Goal: Information Seeking & Learning: Learn about a topic

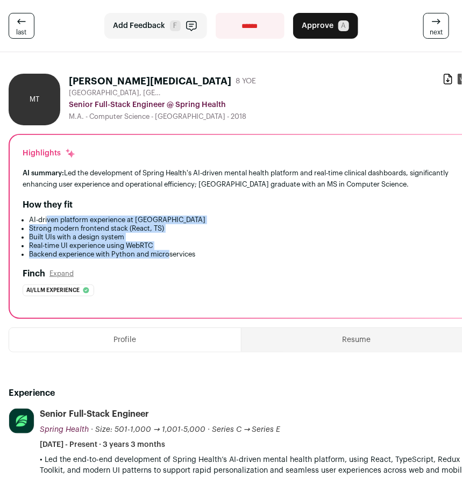
drag, startPoint x: 47, startPoint y: 217, endPoint x: 170, endPoint y: 256, distance: 129.2
click at [170, 256] on ul "AI-driven platform experience at Spring Health Strong modern frontend stack (Re…" at bounding box center [241, 237] width 436 height 43
click at [68, 275] on button "Expand" at bounding box center [61, 273] width 24 height 9
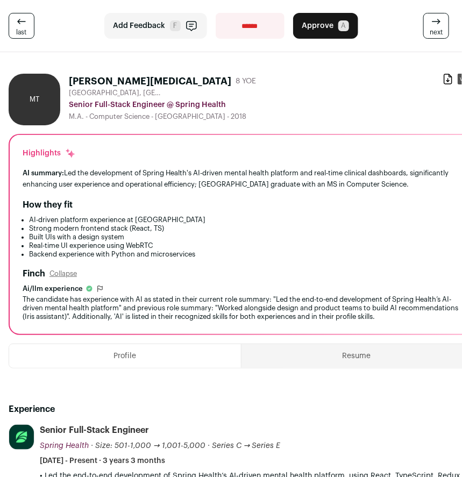
click at [99, 301] on div "The candidate has experience with AI as stated in their current role summary: "…" at bounding box center [241, 308] width 436 height 26
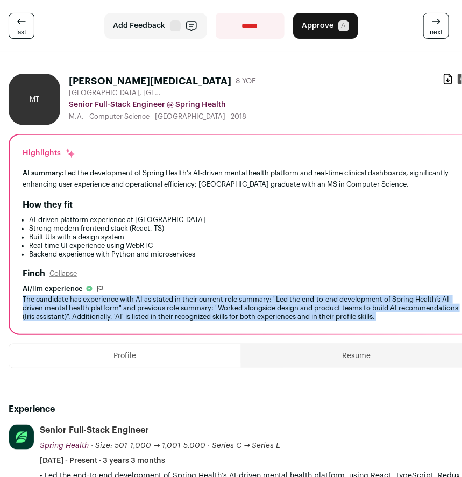
click at [99, 301] on div "The candidate has experience with AI as stated in their current role summary: "…" at bounding box center [241, 308] width 436 height 26
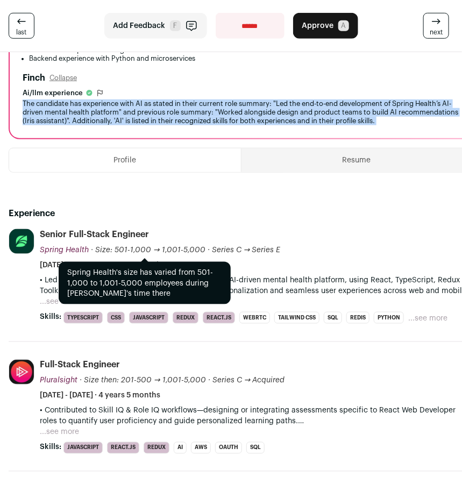
scroll to position [232, 0]
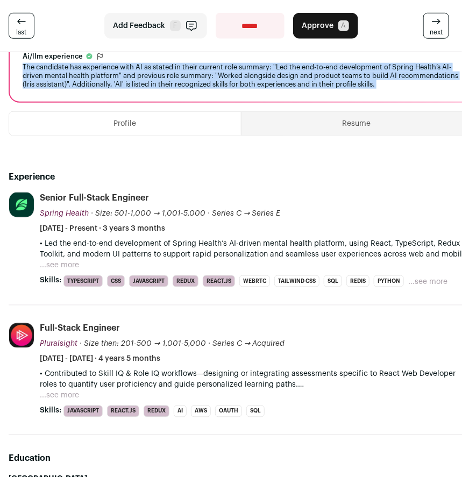
click at [67, 263] on button "...see more" at bounding box center [59, 265] width 39 height 11
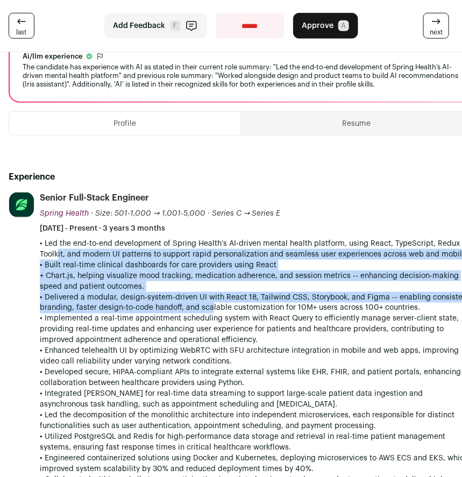
drag, startPoint x: 53, startPoint y: 252, endPoint x: 208, endPoint y: 306, distance: 163.7
click at [208, 306] on div "• Led the end-to-end development of Spring Health’s AI-driven mental health pla…" at bounding box center [256, 367] width 433 height 258
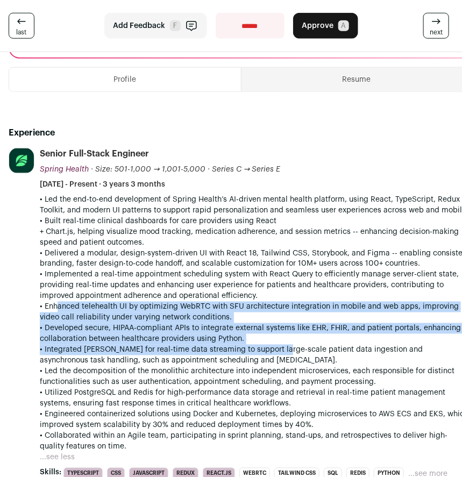
drag, startPoint x: 52, startPoint y: 305, endPoint x: 275, endPoint y: 350, distance: 227.6
click at [275, 350] on div "• Led the end-to-end development of Spring Health’s AI-driven mental health pla…" at bounding box center [256, 323] width 433 height 258
click at [275, 350] on p "• Integrated Kafka for real-time data streaming to support large-scale patient …" at bounding box center [256, 356] width 433 height 22
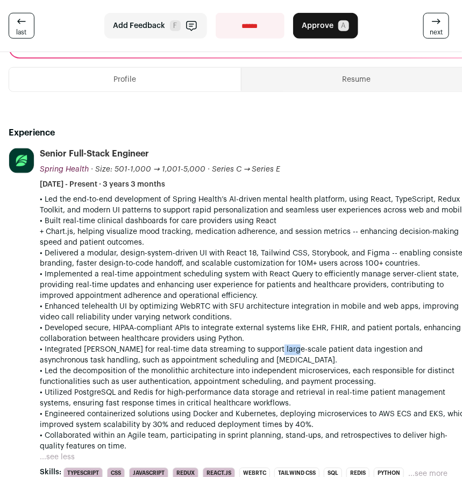
click at [275, 350] on p "• Integrated Kafka for real-time data streaming to support large-scale patient …" at bounding box center [256, 356] width 433 height 22
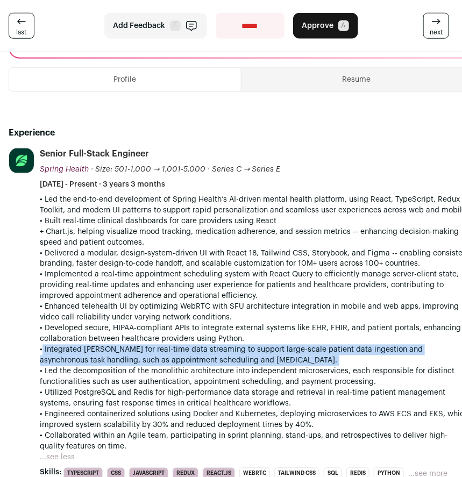
click at [275, 350] on p "• Integrated Kafka for real-time data streaming to support large-scale patient …" at bounding box center [256, 356] width 433 height 22
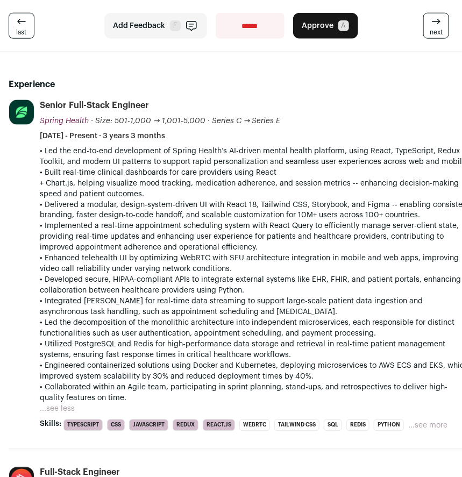
click at [139, 318] on p "• Led the decomposition of the monolithic architecture into independent microse…" at bounding box center [256, 329] width 433 height 22
click at [140, 324] on p "• Led the decomposition of the monolithic architecture into independent microse…" at bounding box center [256, 329] width 433 height 22
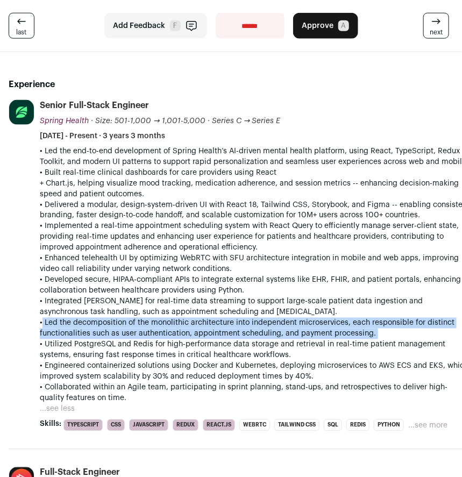
click at [140, 324] on p "• Led the decomposition of the monolithic architecture into independent microse…" at bounding box center [256, 329] width 433 height 22
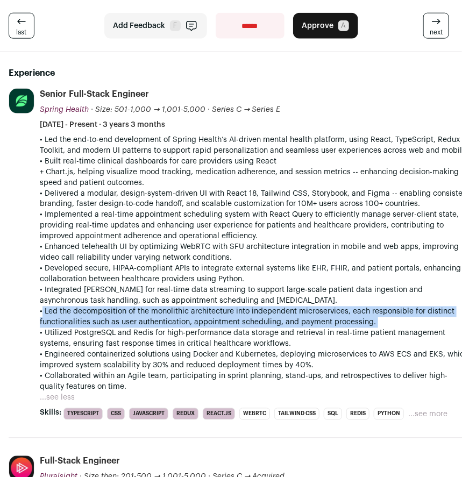
scroll to position [375, 0]
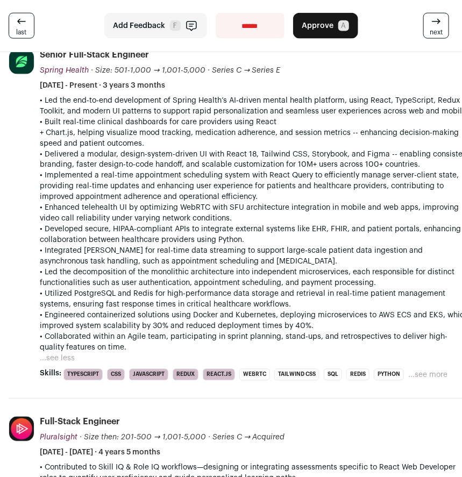
click at [128, 302] on p "• Utilized PostgreSQL and Redis for high-performance data storage and retrieval…" at bounding box center [256, 300] width 433 height 22
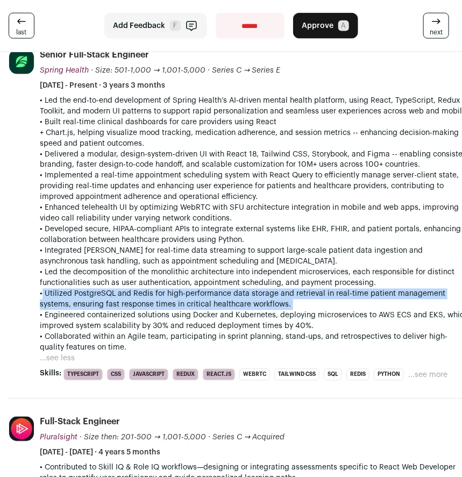
click at [128, 302] on p "• Utilized PostgreSQL and Redis for high-performance data storage and retrieval…" at bounding box center [256, 300] width 433 height 22
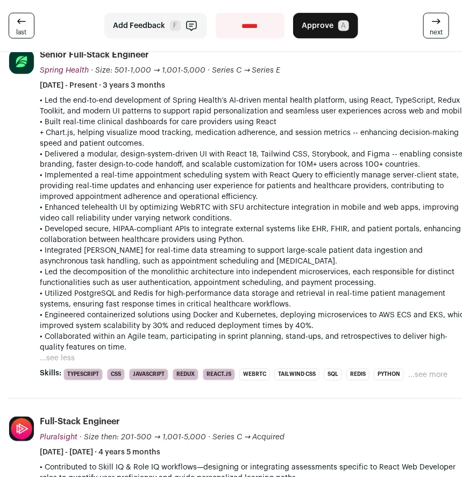
click at [123, 317] on p "• Engineered containerized solutions using Docker and Kubernetes, deploying mic…" at bounding box center [256, 321] width 433 height 22
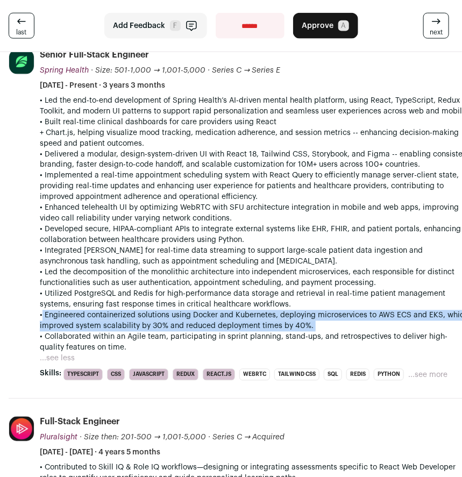
click at [123, 317] on p "• Engineered containerized solutions using Docker and Kubernetes, deploying mic…" at bounding box center [256, 321] width 433 height 22
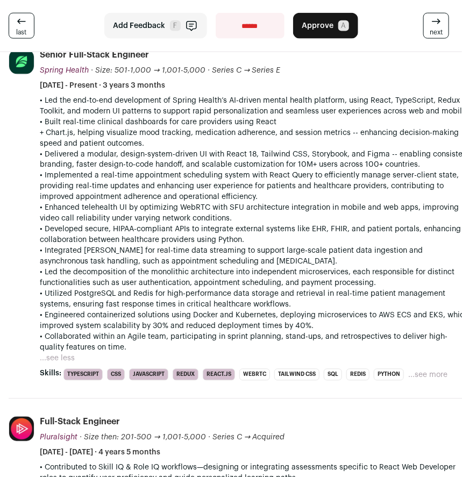
click at [118, 340] on p "• Collaborated within an Agile team, participating in sprint planning, stand-up…" at bounding box center [256, 343] width 433 height 22
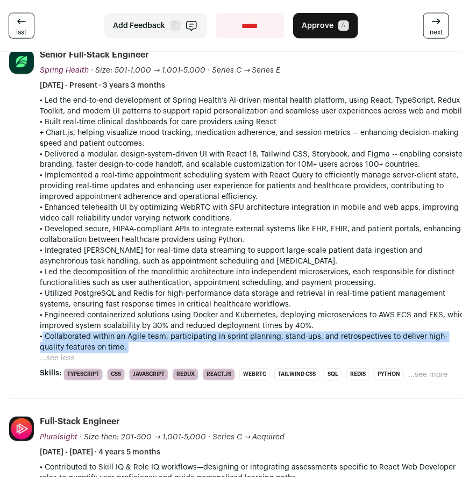
click at [118, 340] on p "• Collaborated within an Agile team, participating in sprint planning, stand-up…" at bounding box center [256, 343] width 433 height 22
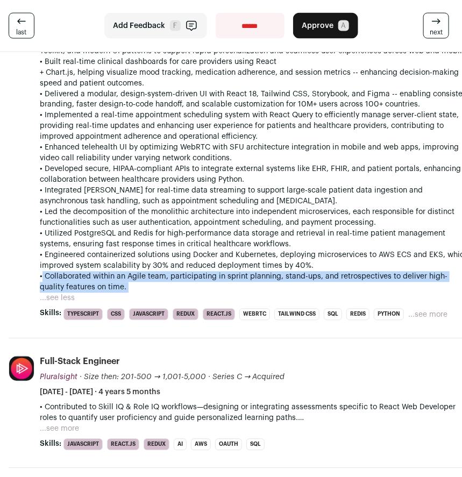
scroll to position [489, 0]
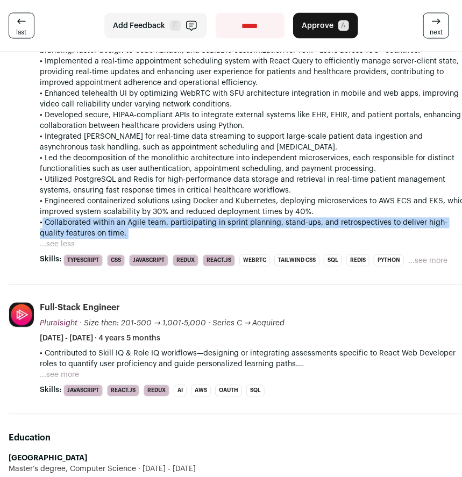
click at [75, 370] on button "...see more" at bounding box center [59, 375] width 39 height 11
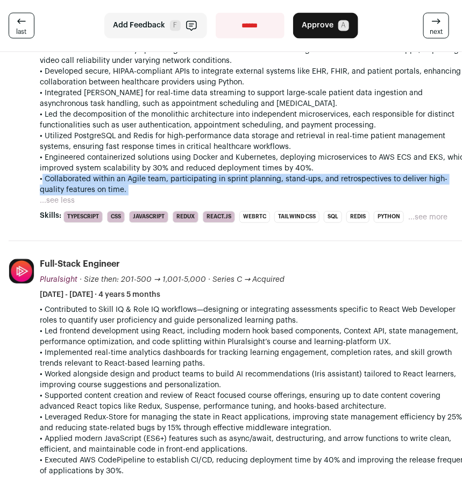
scroll to position [609, 0]
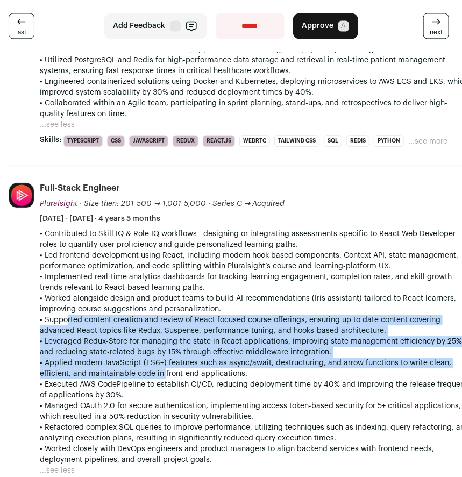
drag, startPoint x: 62, startPoint y: 318, endPoint x: 161, endPoint y: 373, distance: 113.1
click at [161, 373] on div "• Contributed to Skill IQ & Role IQ workflows—designing or integrating assessme…" at bounding box center [256, 346] width 433 height 237
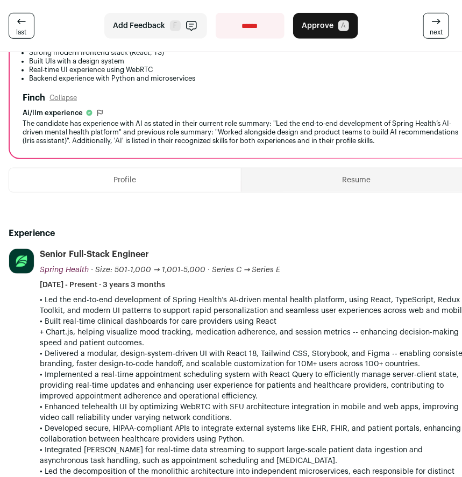
scroll to position [0, 0]
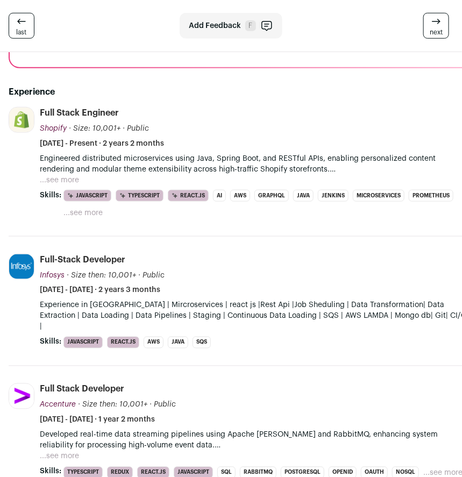
scroll to position [190, 0]
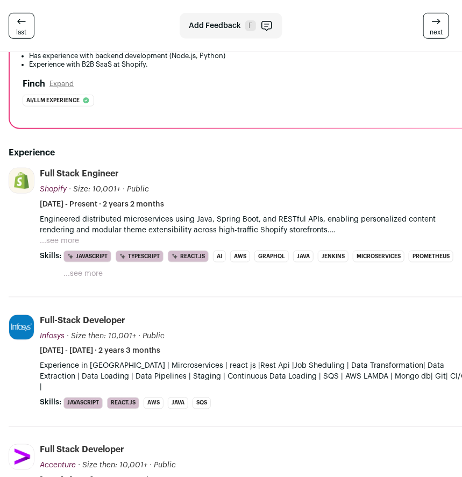
click at [71, 238] on button "...see more" at bounding box center [59, 240] width 39 height 11
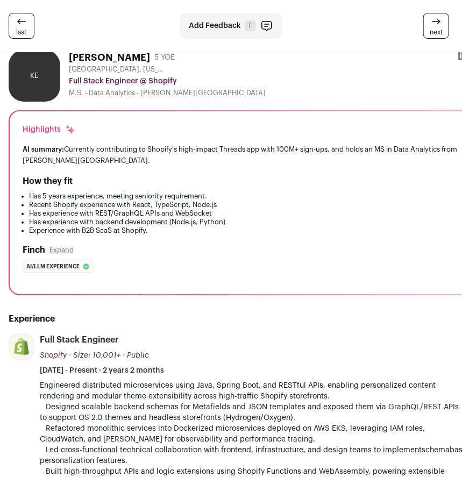
scroll to position [0, 0]
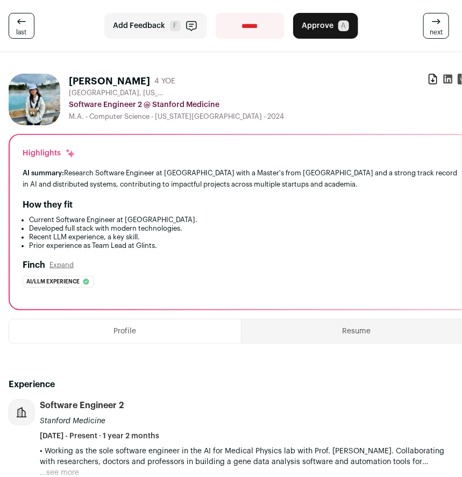
click at [230, 177] on div "AI summary: Research Software Engineer at [GEOGRAPHIC_DATA] with a Master's fro…" at bounding box center [241, 178] width 436 height 23
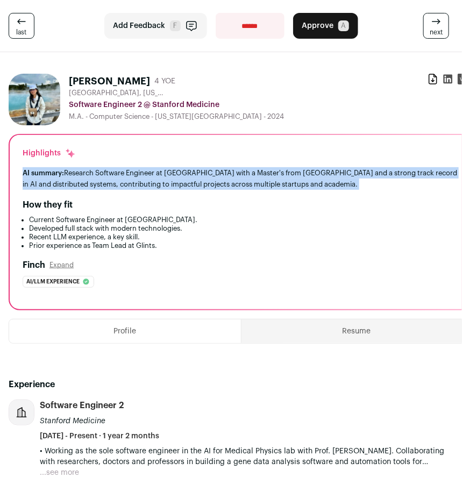
click at [230, 177] on div "AI summary: Research Software Engineer at [GEOGRAPHIC_DATA] with a Master's fro…" at bounding box center [241, 178] width 436 height 23
click at [171, 188] on div "AI summary: Research Software Engineer at [GEOGRAPHIC_DATA] with a Master's fro…" at bounding box center [241, 178] width 436 height 23
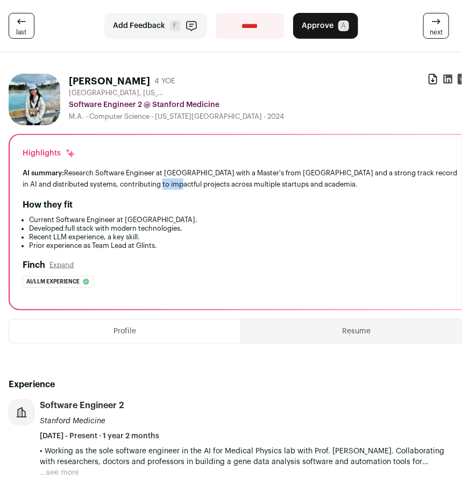
click at [171, 188] on div "AI summary: Research Software Engineer at [GEOGRAPHIC_DATA] with a Master's fro…" at bounding box center [241, 178] width 436 height 23
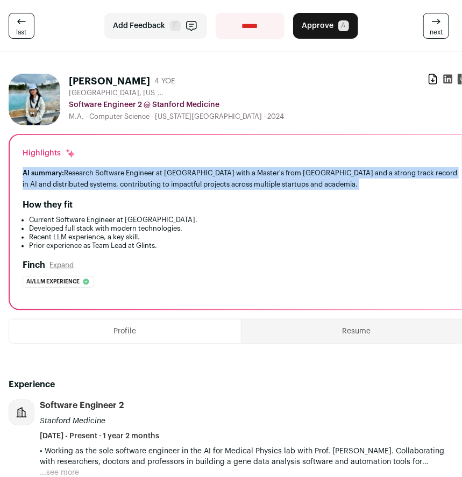
click at [171, 188] on div "AI summary: Research Software Engineer at [GEOGRAPHIC_DATA] with a Master's fro…" at bounding box center [241, 178] width 436 height 23
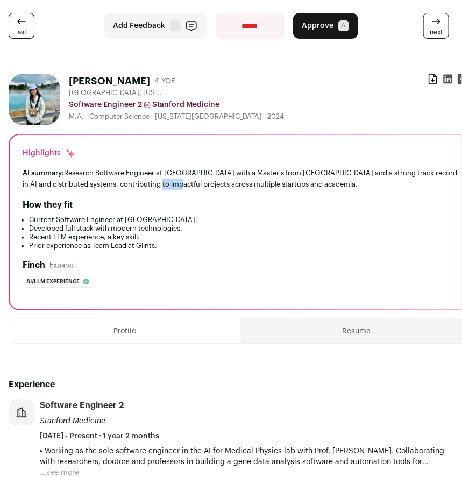
click at [171, 188] on div "AI summary: Research Software Engineer at [GEOGRAPHIC_DATA] with a Master's fro…" at bounding box center [241, 178] width 436 height 23
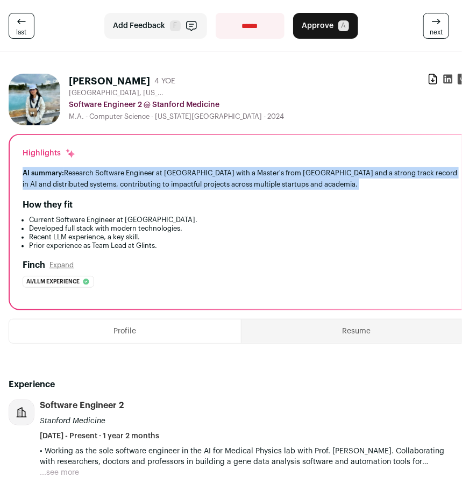
click at [171, 188] on div "AI summary: Research Software Engineer at [GEOGRAPHIC_DATA] with a Master's fro…" at bounding box center [241, 178] width 436 height 23
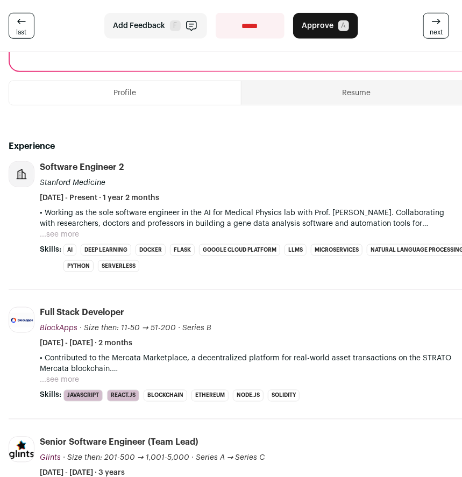
scroll to position [119, 0]
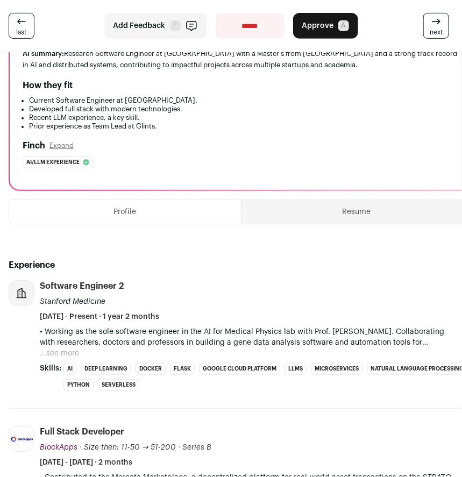
click at [80, 349] on div "• Working as the sole software engineer in the AI for Medical Physics lab with …" at bounding box center [256, 342] width 433 height 32
click at [79, 353] on div "• Working as the sole software engineer in the AI for Medical Physics lab with …" at bounding box center [256, 342] width 433 height 32
click at [77, 353] on button "...see more" at bounding box center [59, 353] width 39 height 11
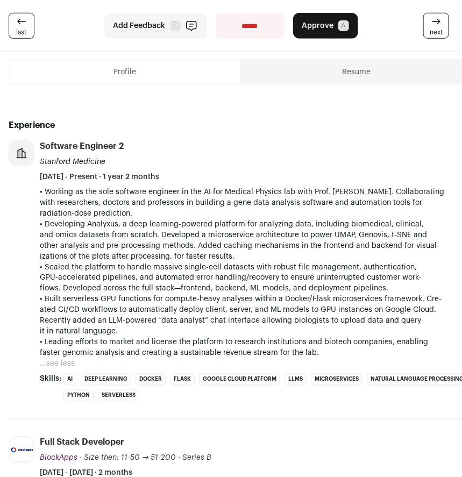
scroll to position [259, 0]
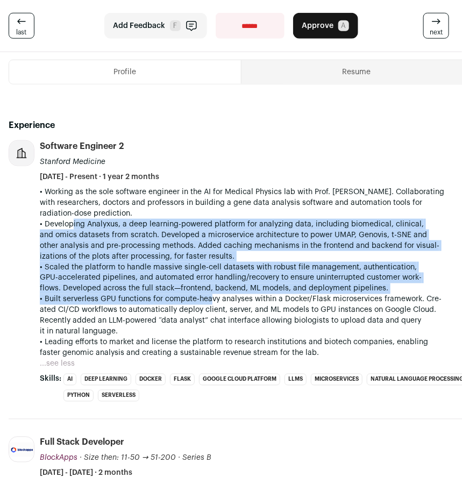
drag, startPoint x: 70, startPoint y: 220, endPoint x: 204, endPoint y: 296, distance: 154.1
click at [204, 296] on div "• Working as the sole software engineer in the AI for Medical Physics lab with …" at bounding box center [256, 273] width 433 height 172
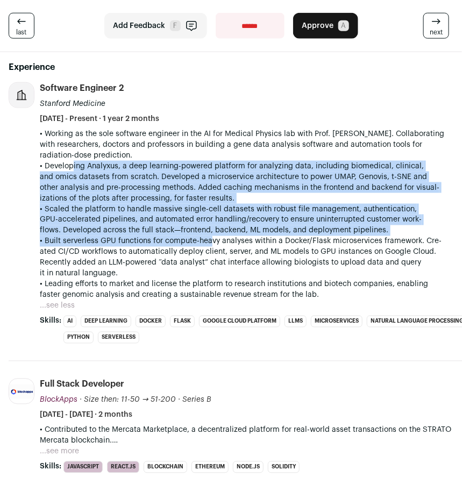
scroll to position [374, 0]
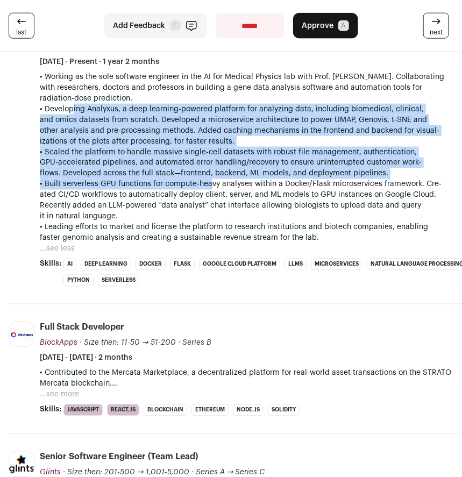
click at [62, 395] on button "...see more" at bounding box center [59, 394] width 39 height 11
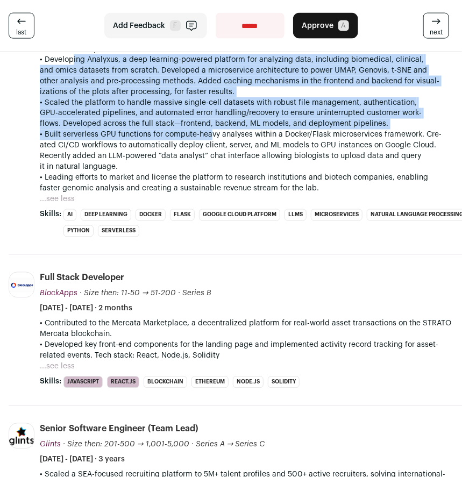
scroll to position [530, 0]
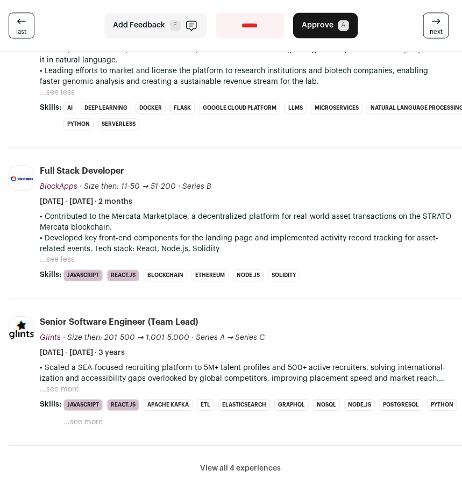
click at [67, 384] on button "...see more" at bounding box center [59, 389] width 39 height 11
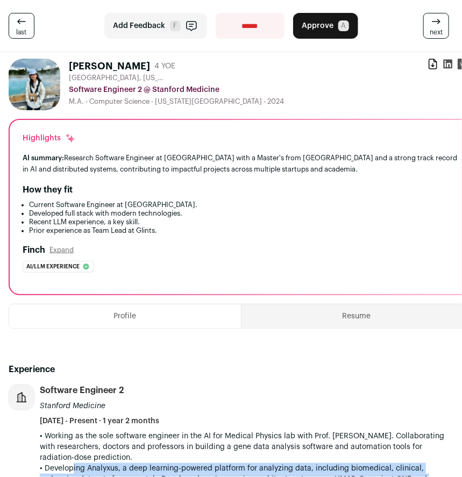
scroll to position [0, 0]
